Goal: Task Accomplishment & Management: Complete application form

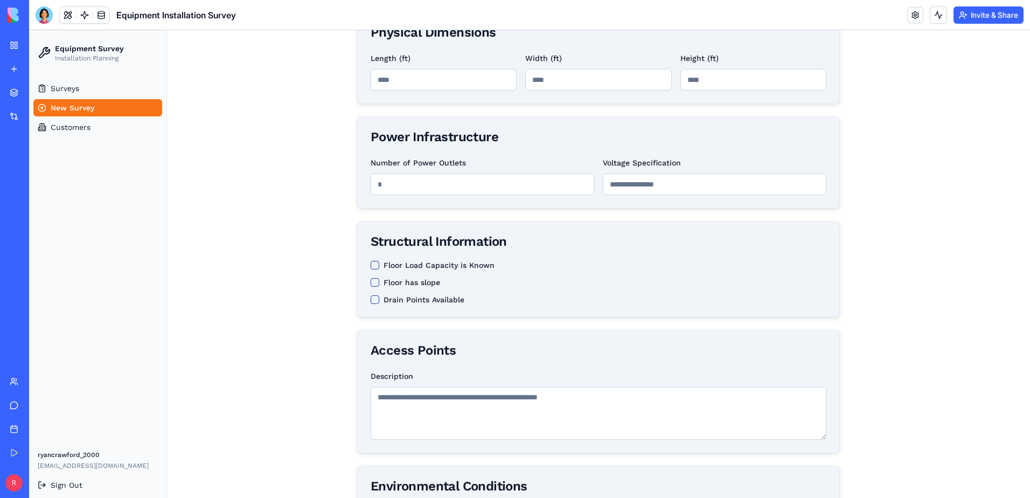
scroll to position [284, 0]
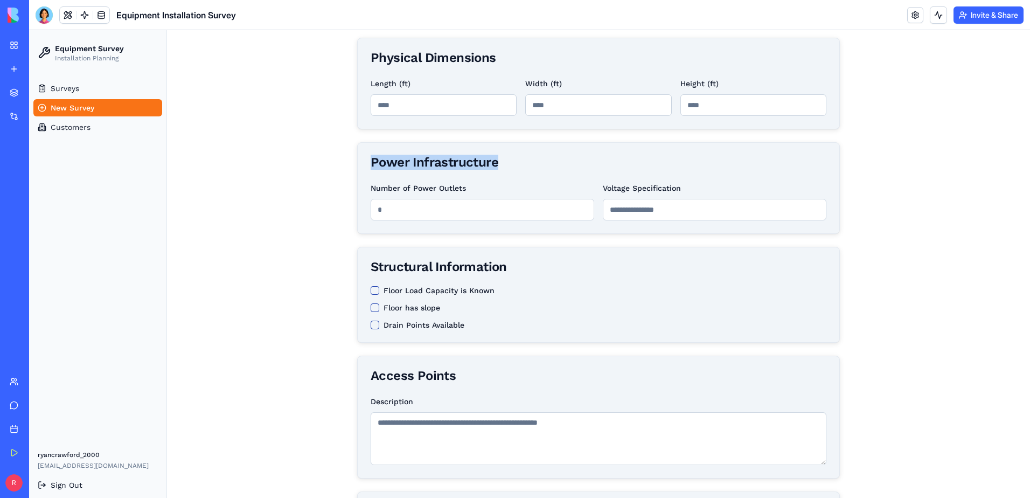
drag, startPoint x: 494, startPoint y: 159, endPoint x: 368, endPoint y: 164, distance: 126.1
click at [371, 164] on div "Power Infrastructure" at bounding box center [599, 162] width 456 height 13
copy div "Power Infrastructure"
drag, startPoint x: 462, startPoint y: 186, endPoint x: 357, endPoint y: 189, distance: 104.5
click at [358, 189] on div "Number of Power Outlets Voltage Specification" at bounding box center [599, 208] width 482 height 52
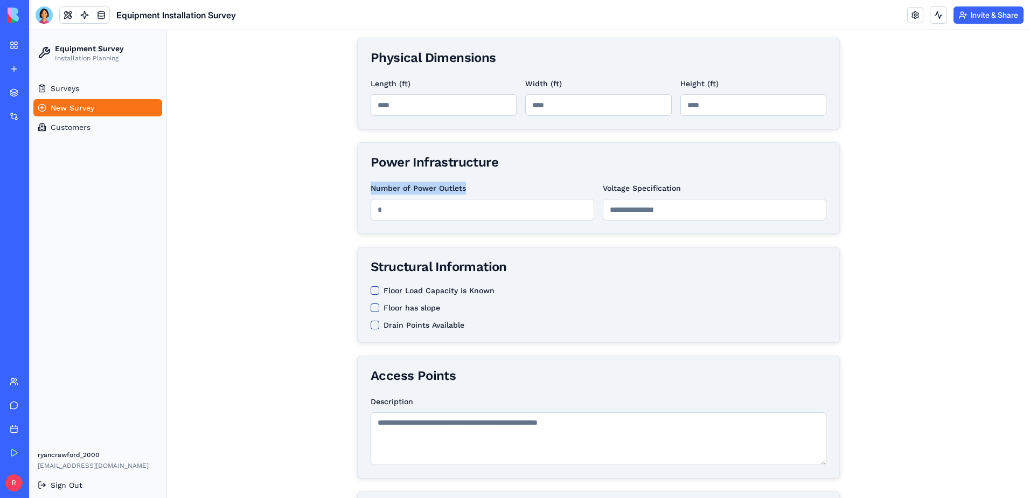
copy label "Number of Power Outlets"
click at [469, 189] on div "Number of Power Outlets" at bounding box center [483, 201] width 224 height 39
drag, startPoint x: 497, startPoint y: 162, endPoint x: 367, endPoint y: 157, distance: 129.9
click at [371, 157] on div "Power Infrastructure" at bounding box center [599, 162] width 456 height 13
copy div "Power Infrastructure"
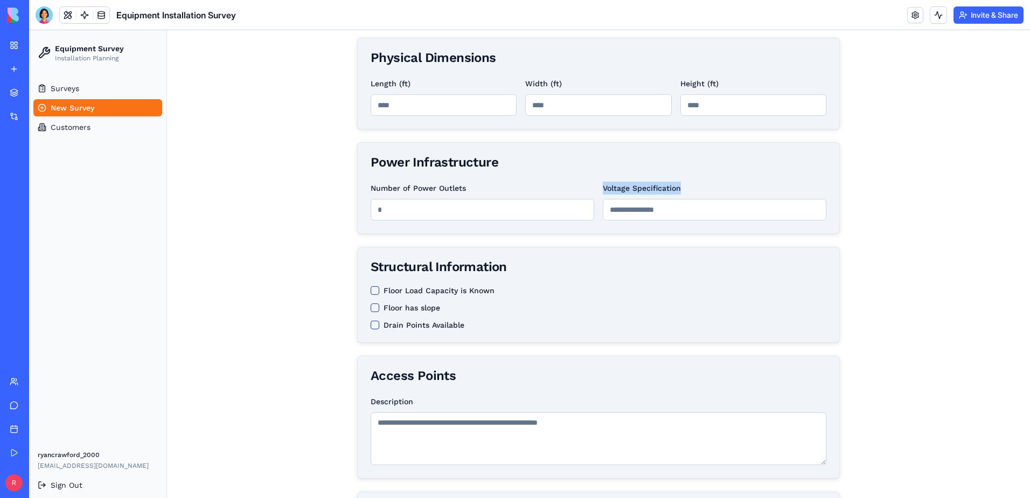
drag, startPoint x: 684, startPoint y: 187, endPoint x: 598, endPoint y: 191, distance: 85.8
click at [603, 191] on div "Voltage Specification" at bounding box center [715, 201] width 224 height 39
copy label "Voltage Specification"
drag, startPoint x: 491, startPoint y: 163, endPoint x: 348, endPoint y: 157, distance: 142.3
click at [348, 157] on main "**********" at bounding box center [598, 408] width 863 height 1256
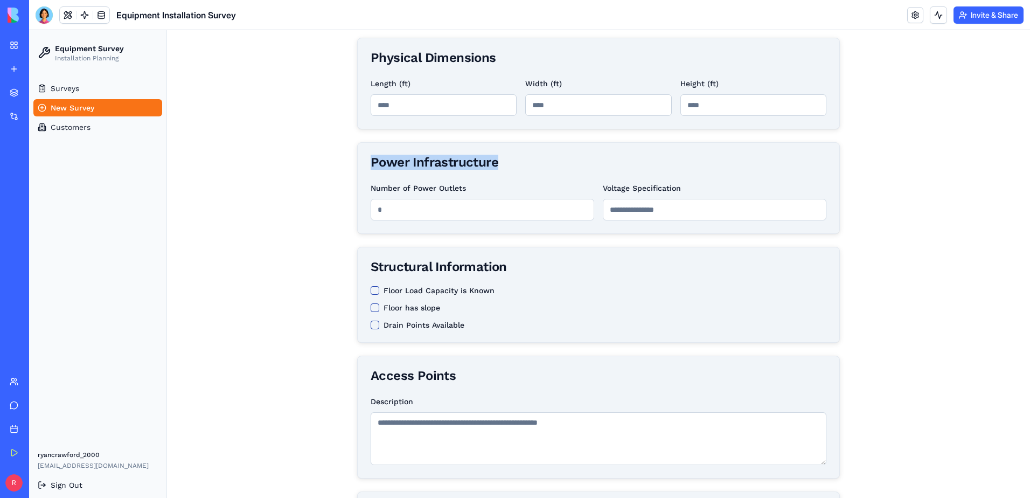
copy div "Power Infrastructure"
